Goal: Information Seeking & Learning: Understand process/instructions

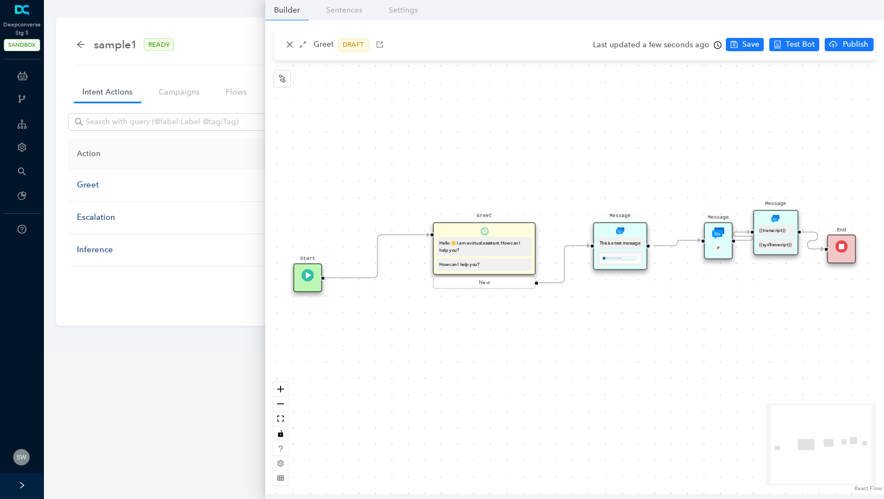
drag, startPoint x: 770, startPoint y: 224, endPoint x: 761, endPoint y: 208, distance: 18.7
click at [761, 208] on div "Start Greet Hello 👋 I am a virtual assistant. How can I help you? How can I hel…" at bounding box center [574, 256] width 619 height 473
click at [489, 239] on div "Hello 👋 I am a virtual assistant. How can I help you?" at bounding box center [484, 246] width 90 height 14
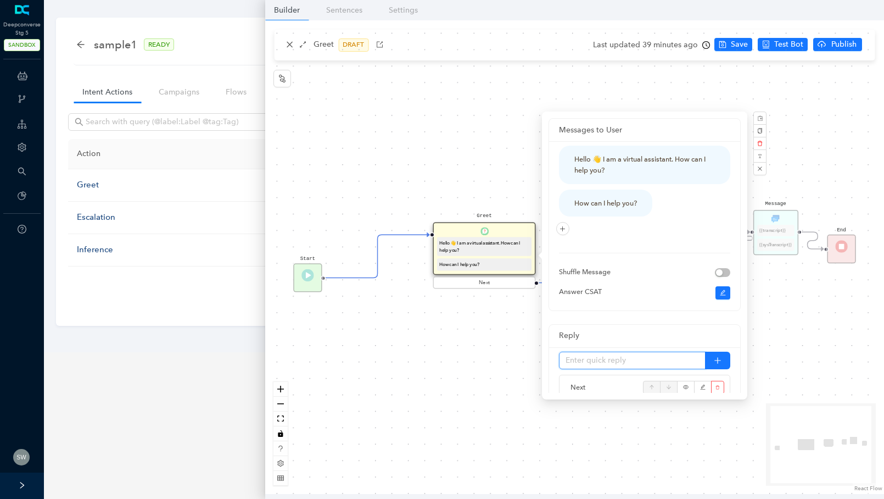
click at [623, 360] on input "text" at bounding box center [632, 361] width 147 height 18
type input "Guide"
click at [714, 355] on button "button" at bounding box center [717, 361] width 25 height 18
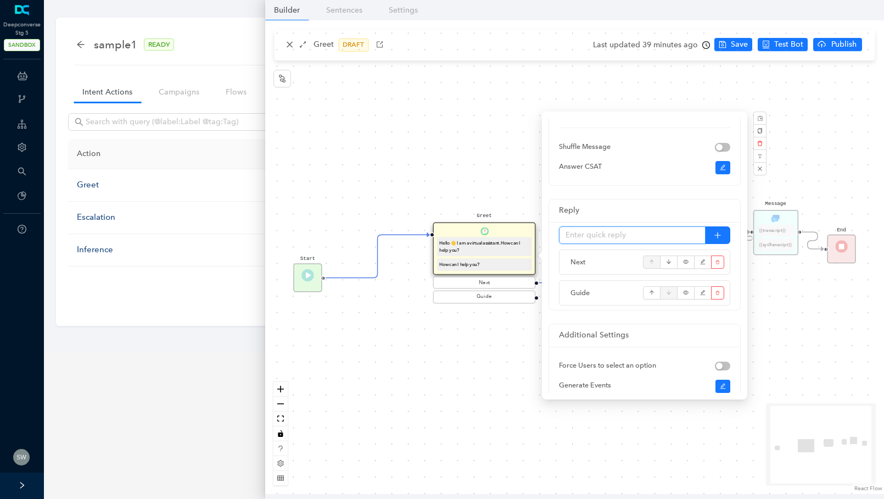
scroll to position [232, 0]
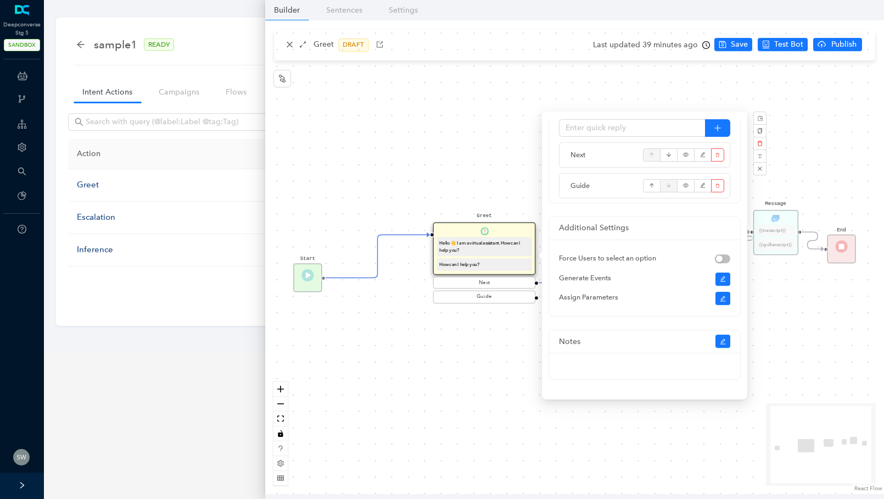
click at [473, 372] on div "Start Greet Hello 👋 I am a virtual assistant. How can I help you? How can I hel…" at bounding box center [574, 256] width 619 height 473
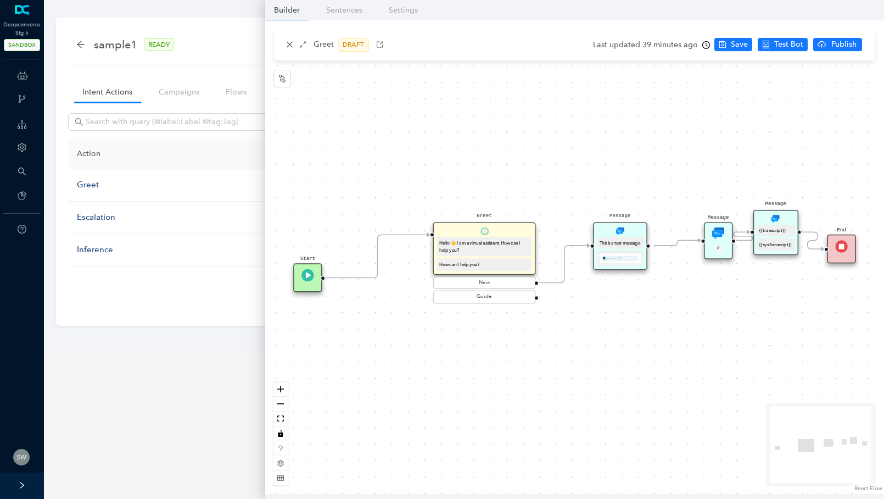
scroll to position [0, 0]
drag, startPoint x: 537, startPoint y: 295, endPoint x: 597, endPoint y: 330, distance: 68.9
click at [597, 330] on div "Start Greet Hello 👋 I am a virtual assistant. How can I help you? How can I hel…" at bounding box center [574, 256] width 619 height 473
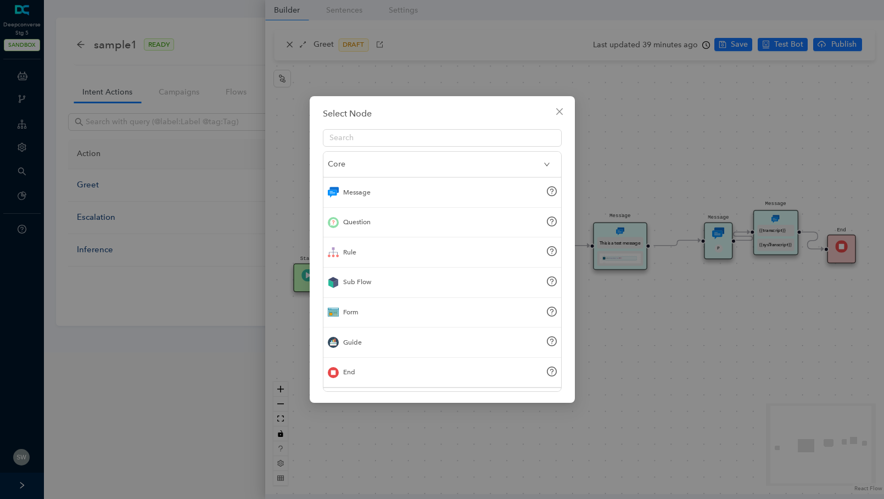
click at [373, 341] on div "Guide" at bounding box center [442, 342] width 238 height 30
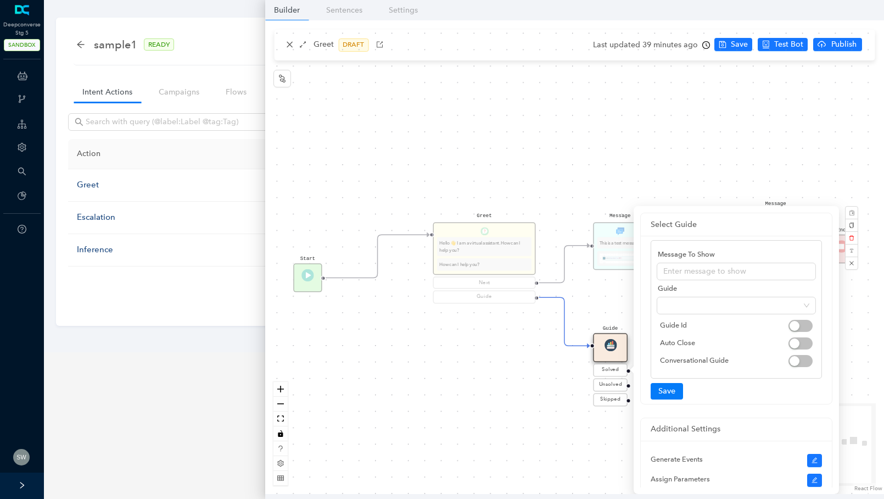
click at [609, 348] on img at bounding box center [610, 345] width 12 height 12
click at [681, 270] on input "text" at bounding box center [736, 272] width 159 height 18
click at [677, 305] on span at bounding box center [736, 305] width 146 height 16
type input "Guide Open"
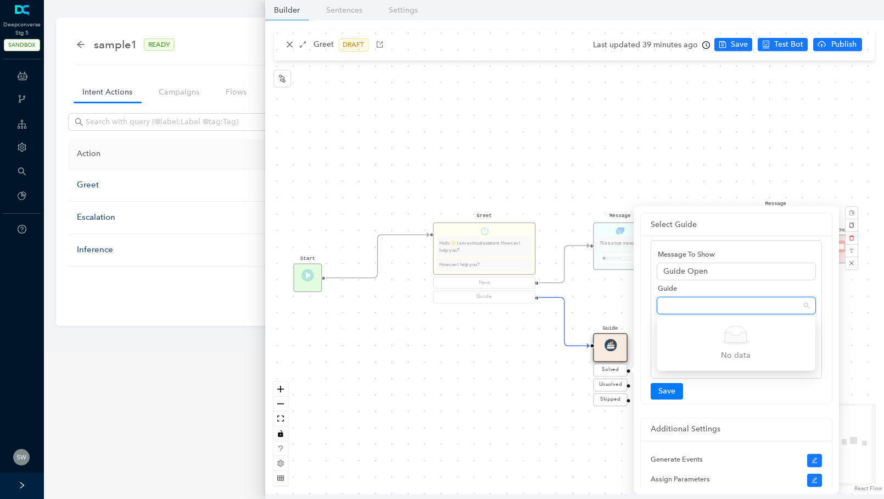
click at [738, 337] on icon at bounding box center [736, 337] width 21 height 10
click at [690, 297] on span at bounding box center [736, 305] width 146 height 16
click at [700, 326] on div "Simple Empty" at bounding box center [736, 335] width 132 height 19
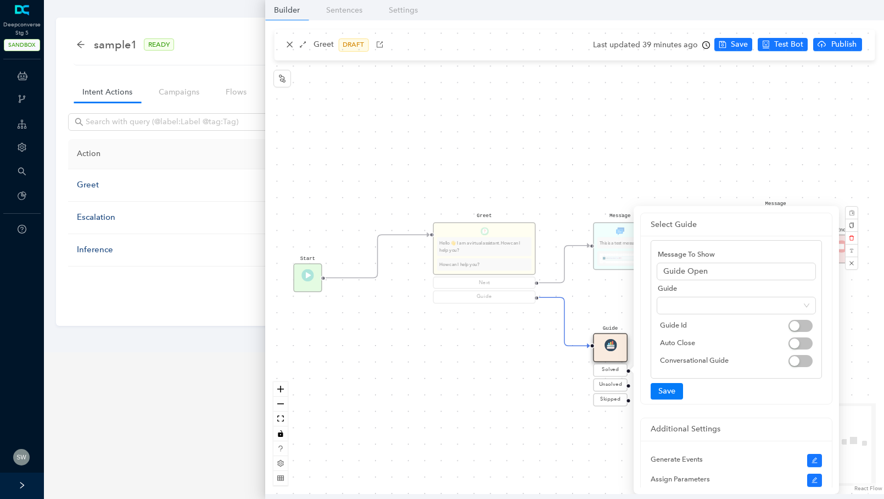
click at [604, 304] on div "Start Greet Hello 👋 I am a virtual assistant. How can I help you? How can I hel…" at bounding box center [574, 256] width 619 height 473
